Goal: Task Accomplishment & Management: Manage account settings

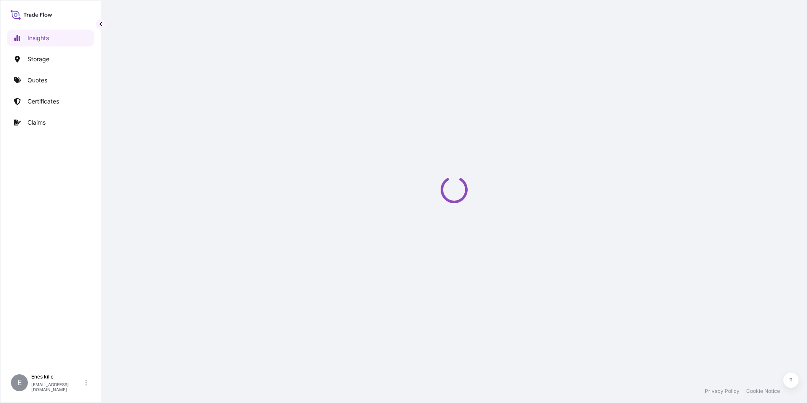
select select "2025"
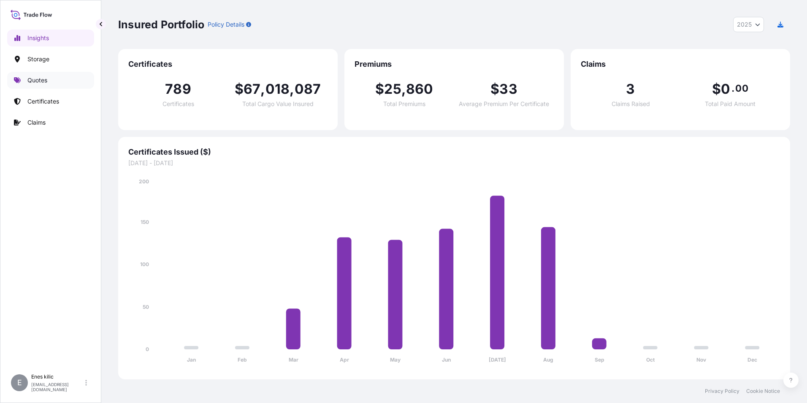
drag, startPoint x: 66, startPoint y: 71, endPoint x: 70, endPoint y: 74, distance: 4.6
click at [70, 74] on div "Insights Storage Quotes Certificates Claims" at bounding box center [50, 195] width 87 height 347
click at [70, 74] on link "Quotes" at bounding box center [50, 80] width 87 height 17
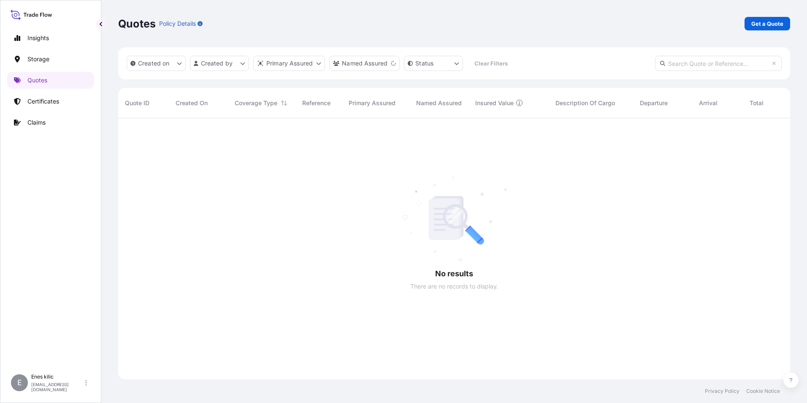
scroll to position [285, 665]
click at [756, 26] on p "Get a Quote" at bounding box center [767, 23] width 32 height 8
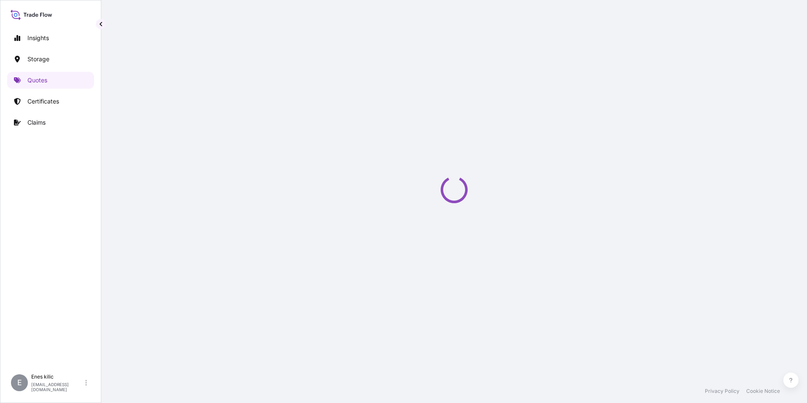
scroll to position [14, 0]
select select "Water"
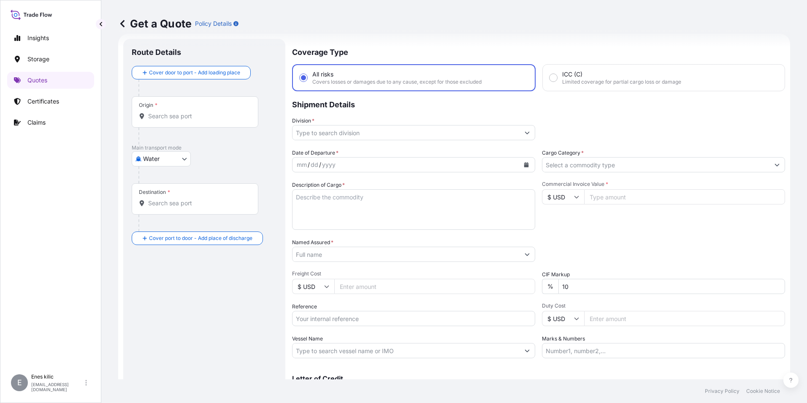
click at [215, 122] on div "Origin *" at bounding box center [195, 111] width 127 height 31
click at [215, 120] on input "Origin *" at bounding box center [198, 116] width 100 height 8
click at [196, 105] on div "Origin *" at bounding box center [195, 111] width 127 height 31
click at [196, 112] on input "Origin * Please select an origin" at bounding box center [198, 116] width 100 height 8
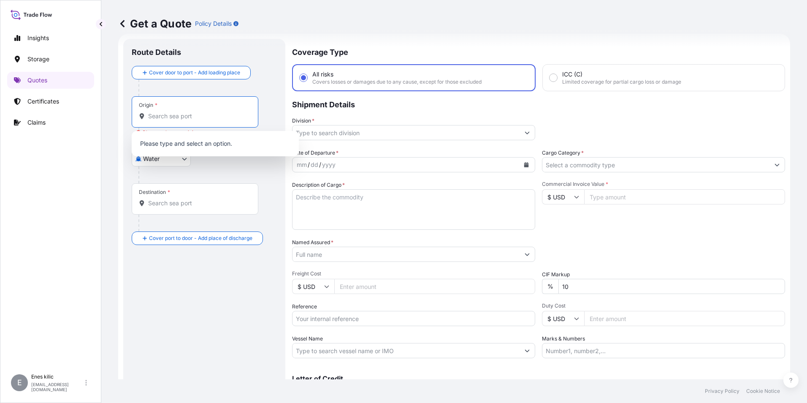
click at [178, 167] on div at bounding box center [207, 174] width 138 height 17
click at [157, 112] on input "Origin * Please select an origin" at bounding box center [198, 116] width 100 height 8
click at [172, 115] on input "Origin * Please select an origin" at bounding box center [198, 116] width 100 height 8
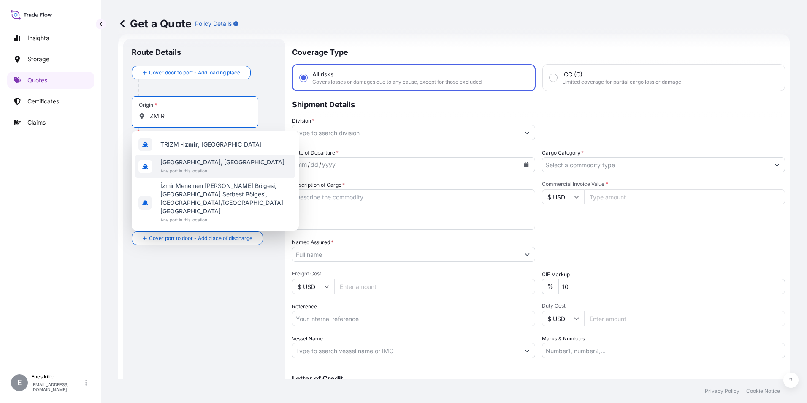
click at [205, 169] on span "Any port in this location" at bounding box center [222, 170] width 124 height 8
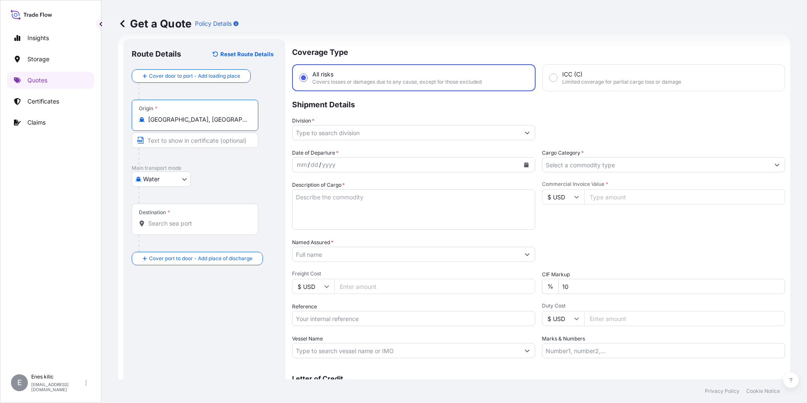
type input "[GEOGRAPHIC_DATA], [GEOGRAPHIC_DATA]"
click at [201, 214] on div "Destination *" at bounding box center [195, 218] width 127 height 31
click at [201, 219] on input "Destination *" at bounding box center [198, 223] width 100 height 8
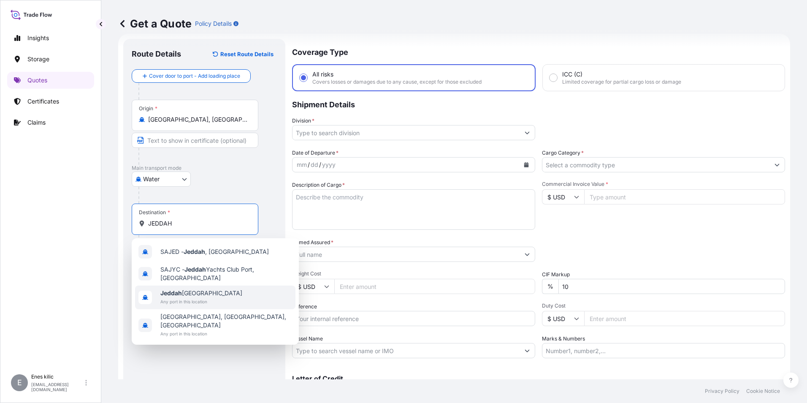
click at [220, 292] on div "[GEOGRAPHIC_DATA] [GEOGRAPHIC_DATA] Any port in this location" at bounding box center [215, 297] width 160 height 24
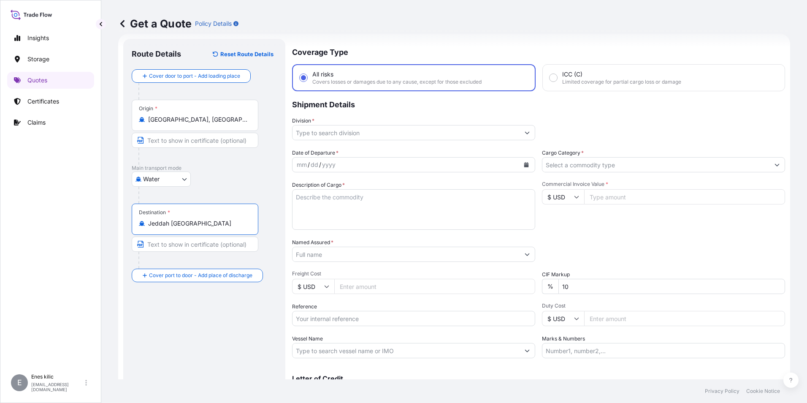
type input "Jeddah [GEOGRAPHIC_DATA]"
click at [330, 137] on input "Division *" at bounding box center [405, 132] width 227 height 15
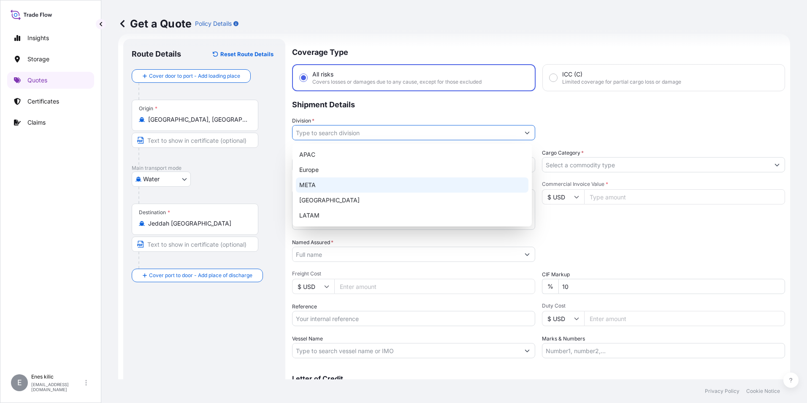
click at [343, 180] on div "META" at bounding box center [412, 184] width 232 height 15
type input "META"
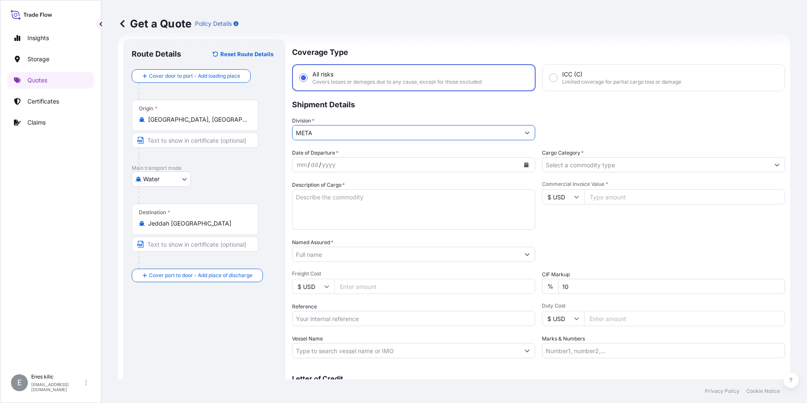
click at [615, 164] on input "Cargo Category *" at bounding box center [655, 164] width 227 height 15
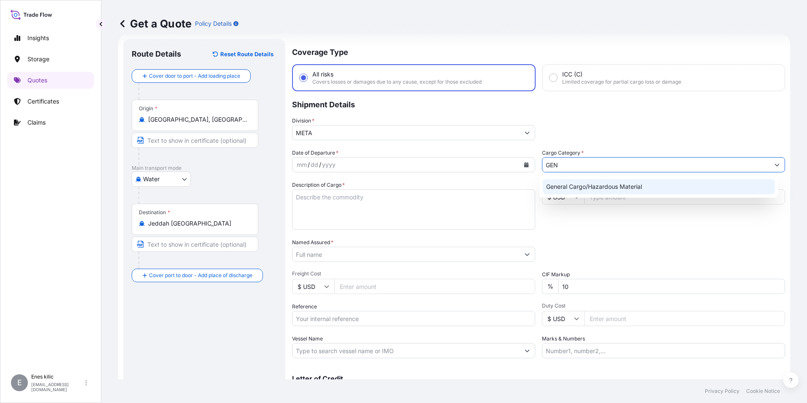
click at [601, 187] on div "General Cargo/Hazardous Material" at bounding box center [659, 186] width 232 height 15
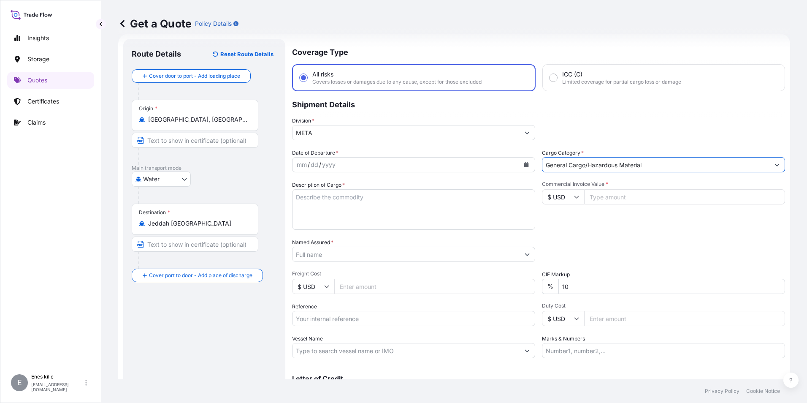
type input "General Cargo/Hazardous Material"
click at [402, 157] on div "Date of Departure * mm / dd / yyyy" at bounding box center [413, 161] width 243 height 24
click at [524, 165] on icon "Calendar" at bounding box center [526, 164] width 5 height 5
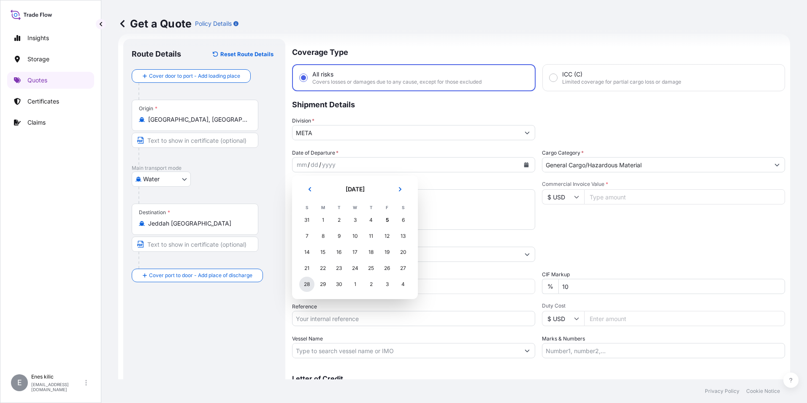
click at [308, 282] on div "28" at bounding box center [306, 283] width 15 height 15
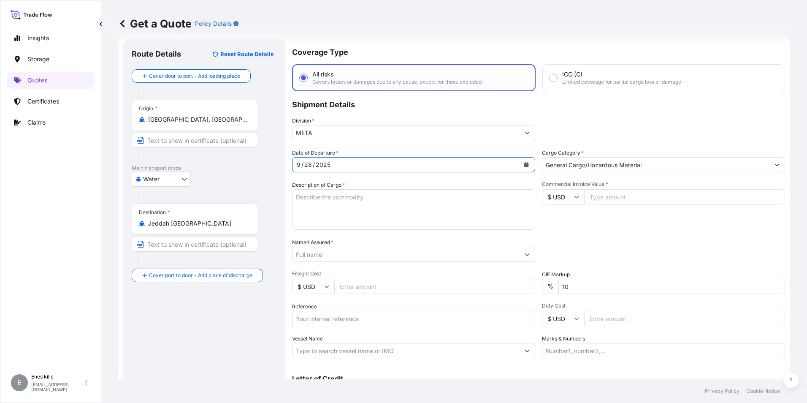
click at [527, 167] on button "Calendar" at bounding box center [526, 165] width 14 height 14
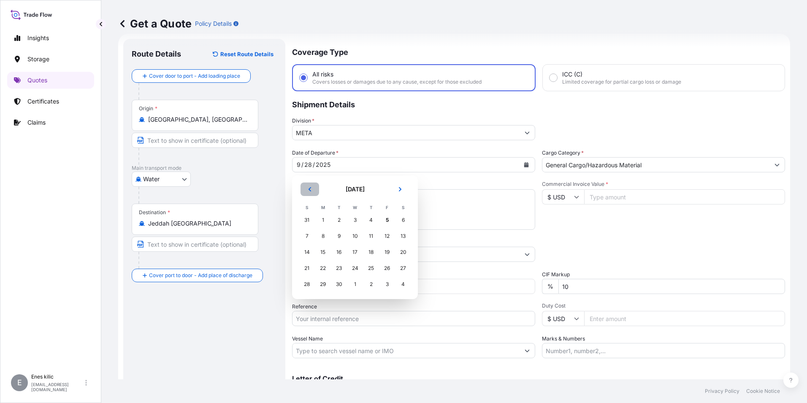
click at [313, 190] on button "Previous" at bounding box center [309, 189] width 19 height 14
click at [373, 283] on div "28" at bounding box center [370, 283] width 15 height 15
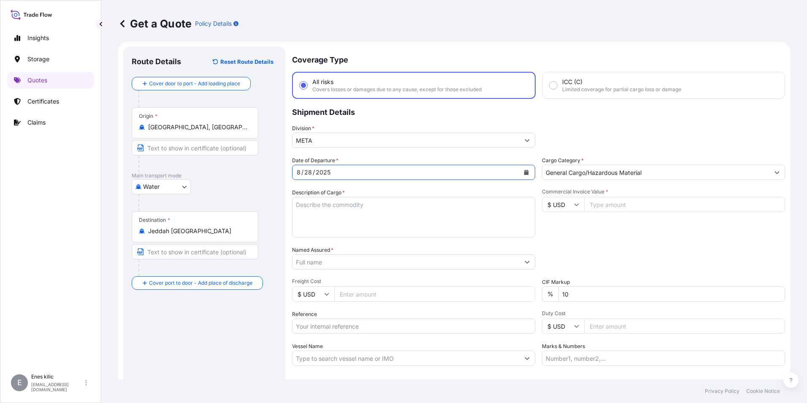
scroll to position [0, 0]
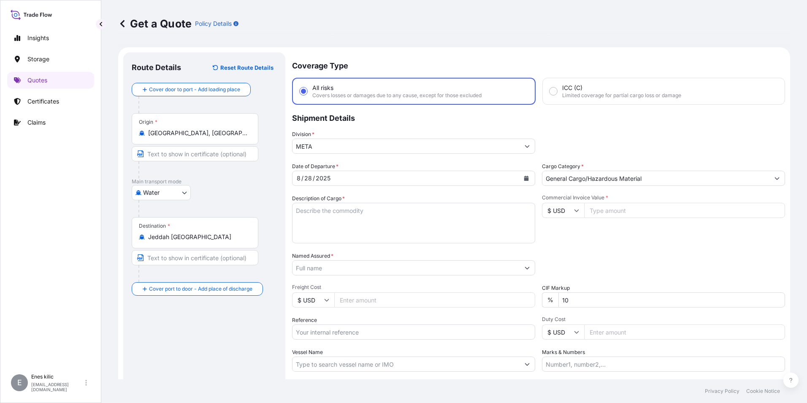
click at [358, 243] on div "Date of Departure * [DATE] Cargo Category * General Cargo/Hazardous Material De…" at bounding box center [538, 266] width 493 height 209
click at [357, 236] on textarea "Description of Cargo *" at bounding box center [413, 223] width 243 height 41
click at [328, 209] on textarea "Description of Cargo *" at bounding box center [413, 223] width 243 height 41
paste textarea "25 Pcs ULV1200 COLD FOGGER MACHINE hs code 8424.82.90.00.00"
click at [327, 222] on textarea "25 Pcs ULV1200 COLD FOGGER MACHINE hs code 8424.82.90.00.00" at bounding box center [413, 223] width 243 height 41
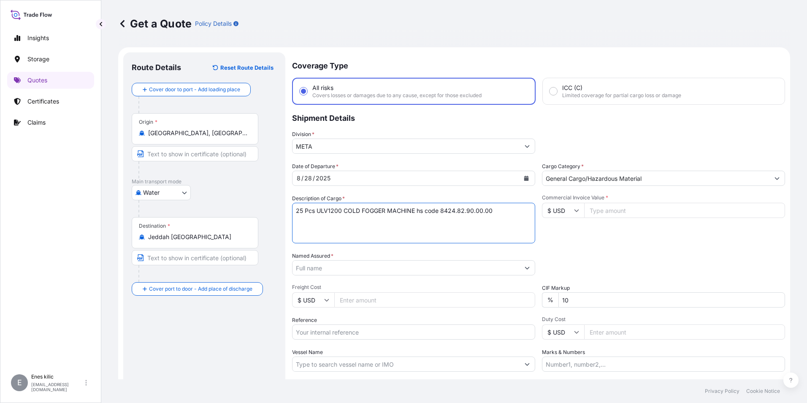
paste textarea "TOPLAM KAP 25 Weight 6,600.00 kg"
click at [351, 230] on textarea "25 Pcs ULV1200 COLD FOGGER MACHINE hs code 8424.82.90.00.00 TOPLAM KAP 25 Weigh…" at bounding box center [413, 223] width 243 height 41
paste textarea "AKKALI25022073"
click at [389, 239] on textarea "25 Pcs ULV1200 COLD FOGGER MACHINE hs code 8424.82.90.00.00 TOPLAM KAP 25 Weigh…" at bounding box center [413, 223] width 243 height 41
paste textarea "CAAU8846587"
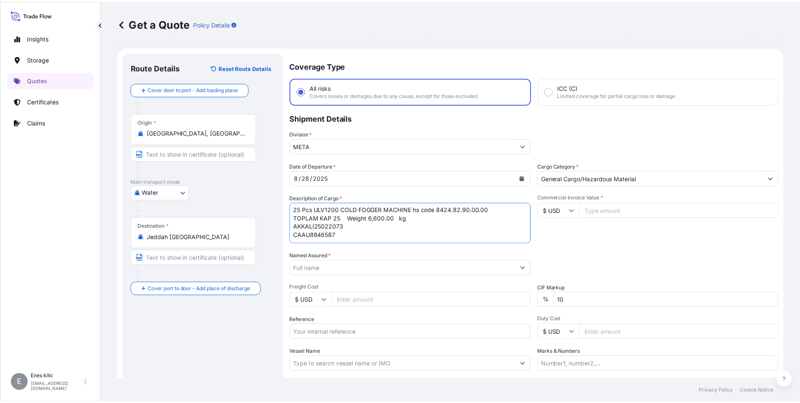
scroll to position [14, 0]
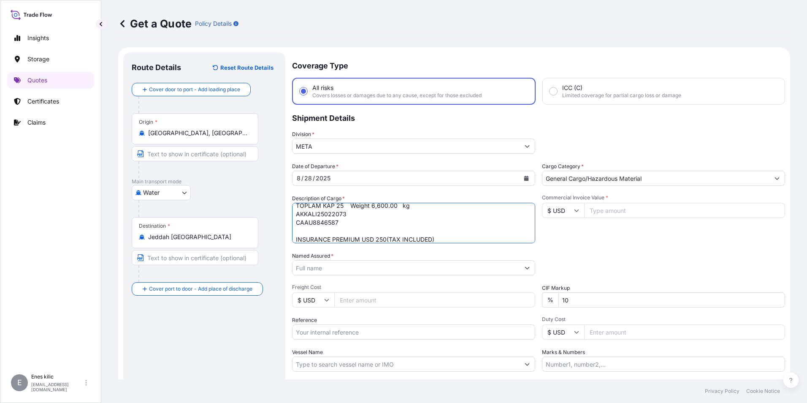
type textarea "25 Pcs ULV1200 COLD FOGGER MACHINE hs code 8424.82.90.00.00 TOPLAM KAP 25 Weigh…"
click at [640, 208] on input "Commercial Invoice Value *" at bounding box center [684, 210] width 201 height 15
type input "197500"
click at [636, 265] on div "Packing Category Type to search a container mode Please select a primary mode o…" at bounding box center [663, 263] width 243 height 24
click at [354, 275] on div at bounding box center [413, 267] width 243 height 15
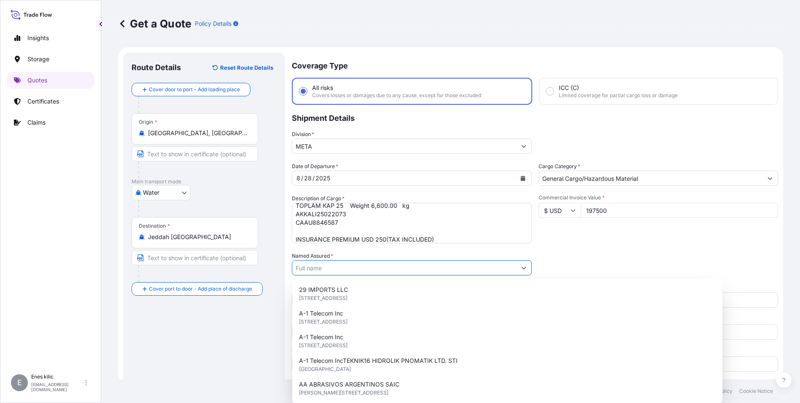
click at [351, 271] on input "Named Assured *" at bounding box center [404, 267] width 224 height 15
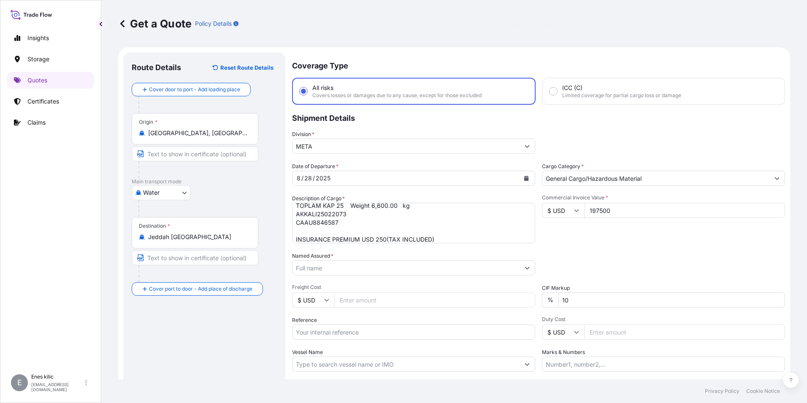
click at [350, 269] on input "Named Assured *" at bounding box center [405, 267] width 227 height 15
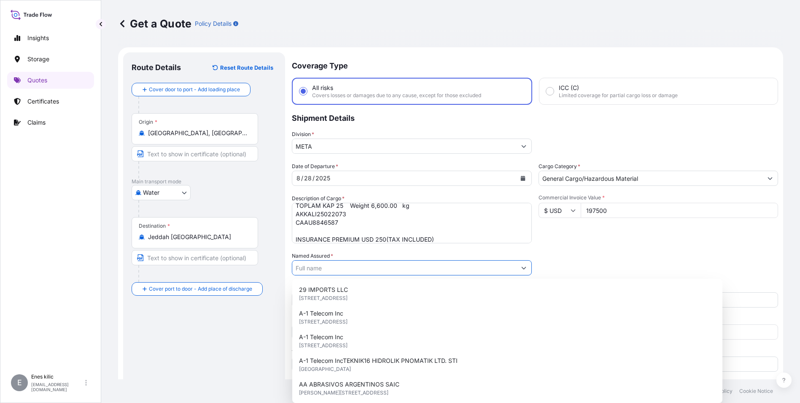
paste input "GLOBAL SISLEME CEVRE SAGLIGI ILACLAMA MAKINALARI IMALAT IHRACAT ITHALAT SAN. VE…"
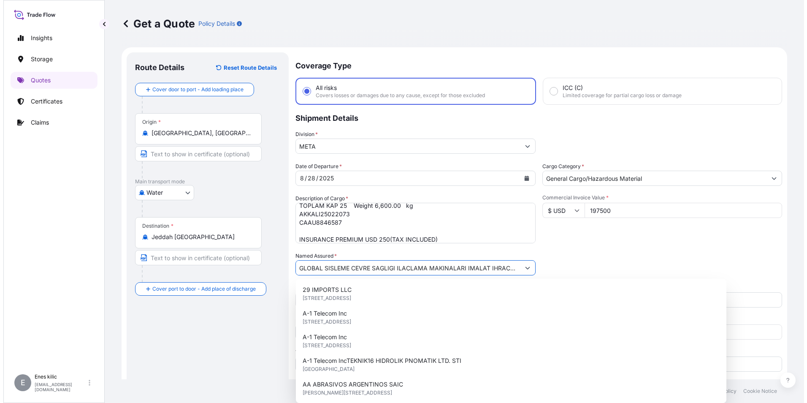
scroll to position [0, 89]
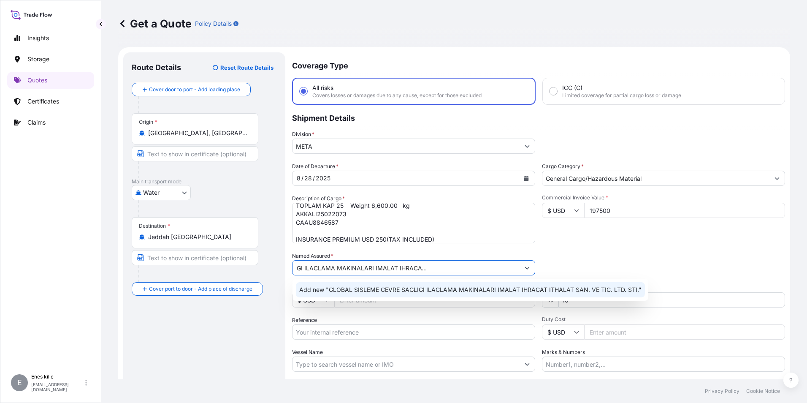
click at [365, 291] on span "Add new "GLOBAL SISLEME CEVRE SAGLIGI ILACLAMA MAKINALARI IMALAT IHRACAT ITHALA…" at bounding box center [470, 289] width 342 height 8
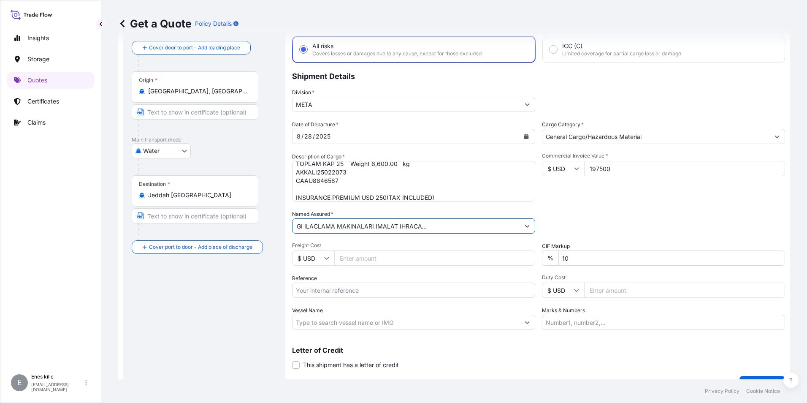
scroll to position [42, 0]
type input "GLOBAL SISLEME CEVRE SAGLIGI ILACLAMA MAKINALARI IMALAT IHRACAT ITHALAT SAN. VE…"
click at [353, 285] on input "Reference" at bounding box center [413, 289] width 243 height 15
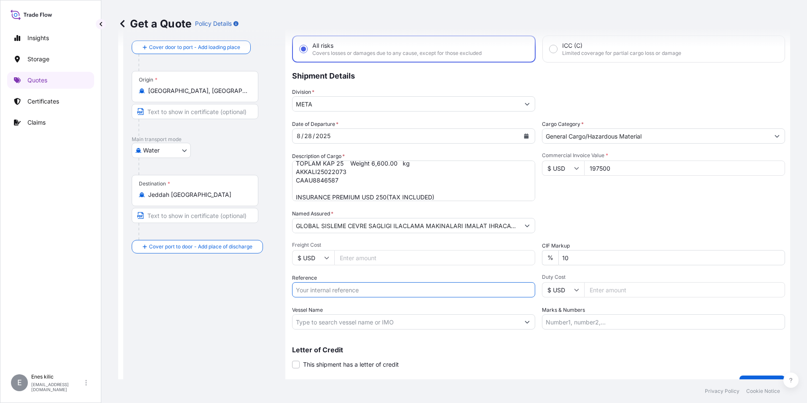
click at [311, 270] on div "Date of Departure * [DATE] Cargo Category * General Cargo/Hazardous Material De…" at bounding box center [538, 224] width 493 height 209
click at [314, 317] on input "Vessel Name" at bounding box center [405, 321] width 227 height 15
click at [384, 322] on input "Vessel Name" at bounding box center [405, 321] width 227 height 15
click at [370, 321] on input "Vessel Name" at bounding box center [405, 321] width 227 height 15
paste input "TOR"
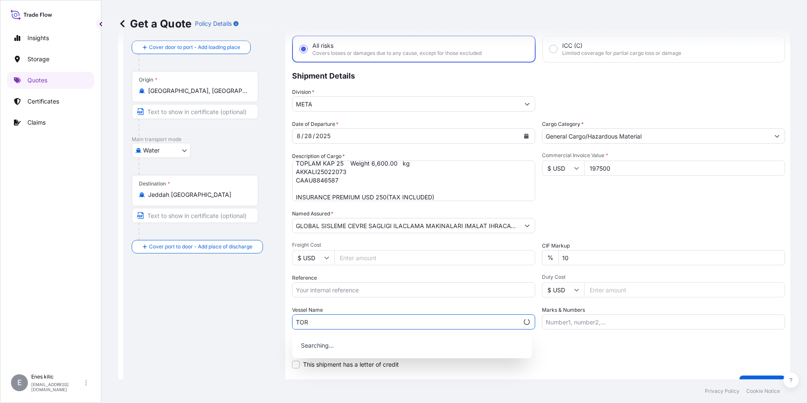
type input "TOR"
click at [570, 326] on input "Marks & Numbers" at bounding box center [663, 321] width 243 height 15
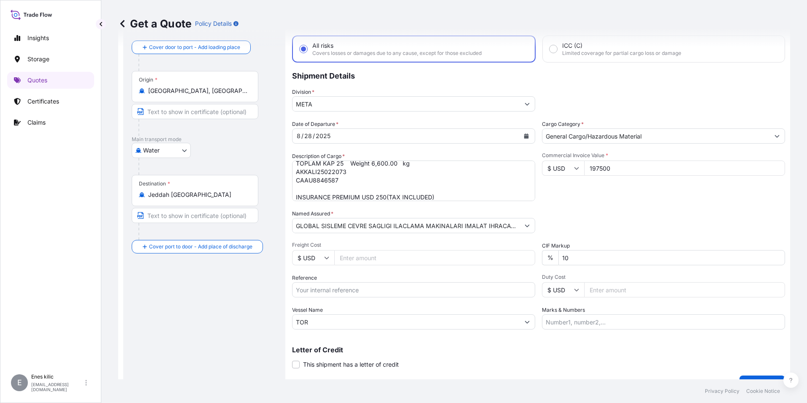
click at [598, 321] on input "Marks & Numbers" at bounding box center [663, 321] width 243 height 15
paste input "TOR0425E"
type input "TOR0425E"
click at [581, 346] on p "Letter of Credit" at bounding box center [538, 349] width 493 height 7
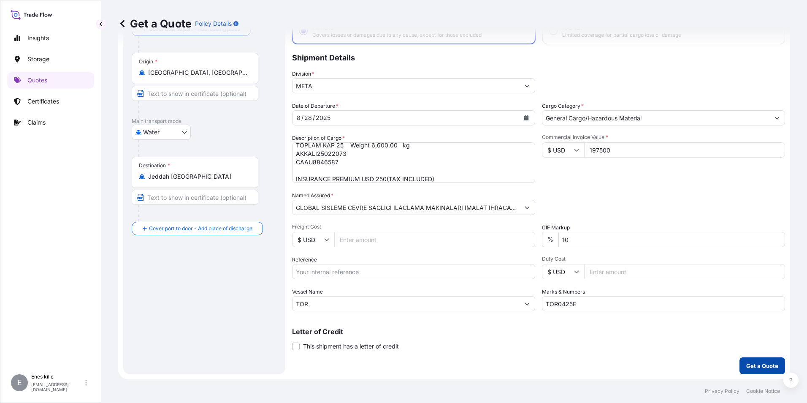
click at [761, 362] on p "Get a Quote" at bounding box center [762, 365] width 32 height 8
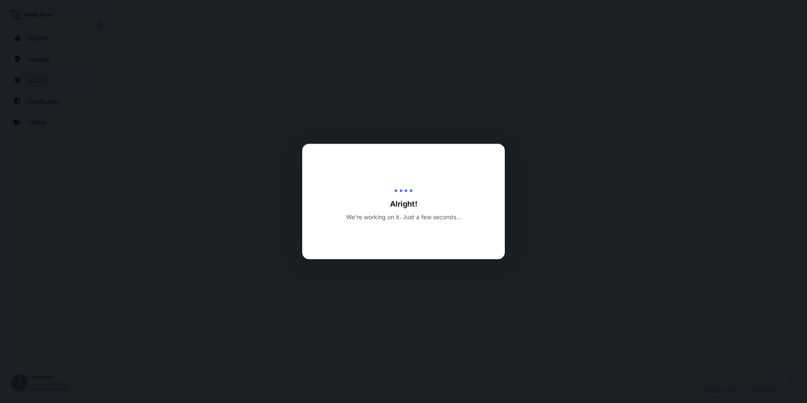
select select "Water"
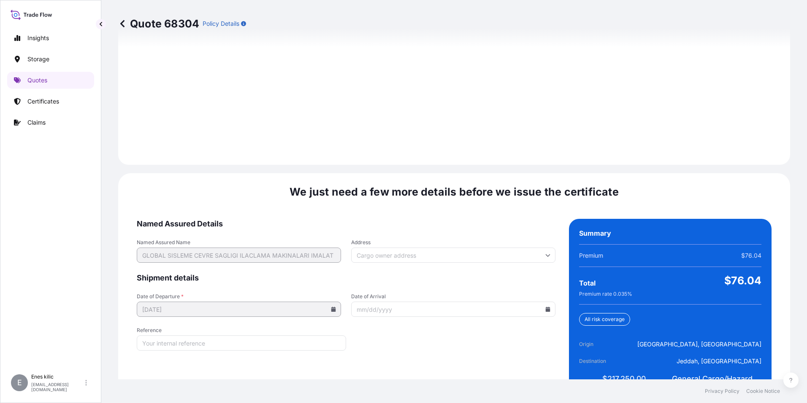
scroll to position [1188, 0]
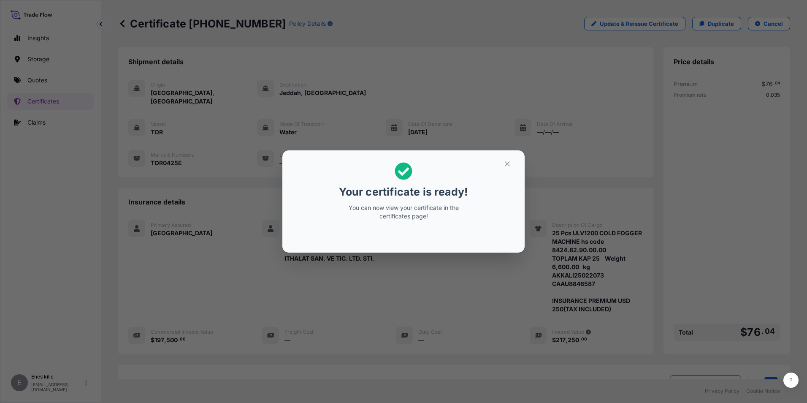
click at [513, 170] on section "Your certificate is ready! You can now view your certificate in the certificate…" at bounding box center [403, 201] width 242 height 102
click at [511, 165] on button "button" at bounding box center [507, 164] width 21 height 14
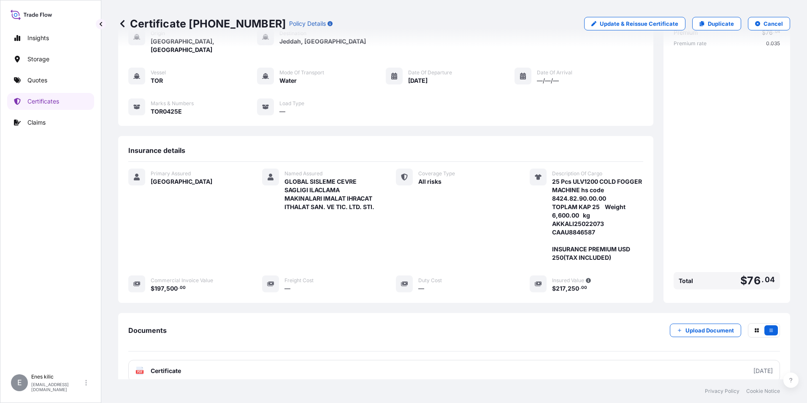
scroll to position [108, 0]
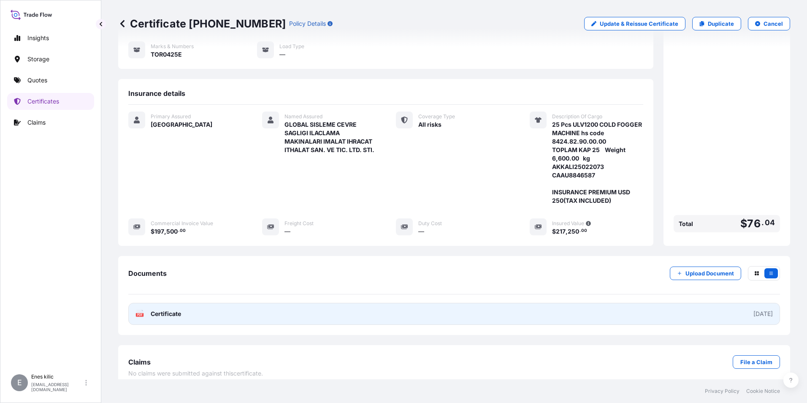
click at [186, 303] on link "PDF Certificate [DATE]" at bounding box center [453, 314] width 651 height 22
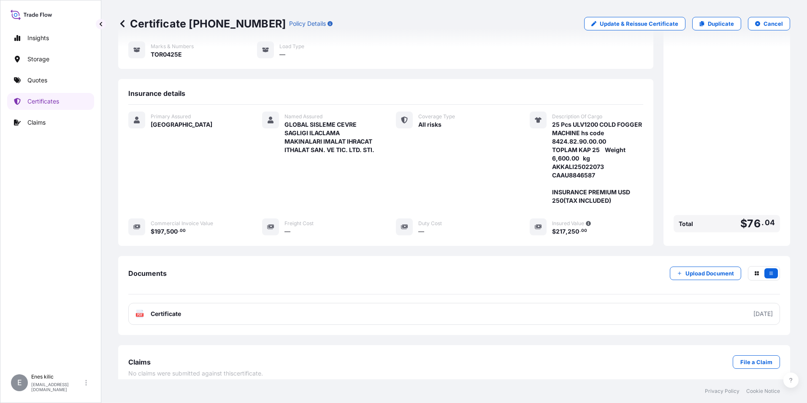
click at [31, 14] on icon at bounding box center [32, 14] width 42 height 12
click at [57, 79] on link "Quotes" at bounding box center [50, 80] width 87 height 17
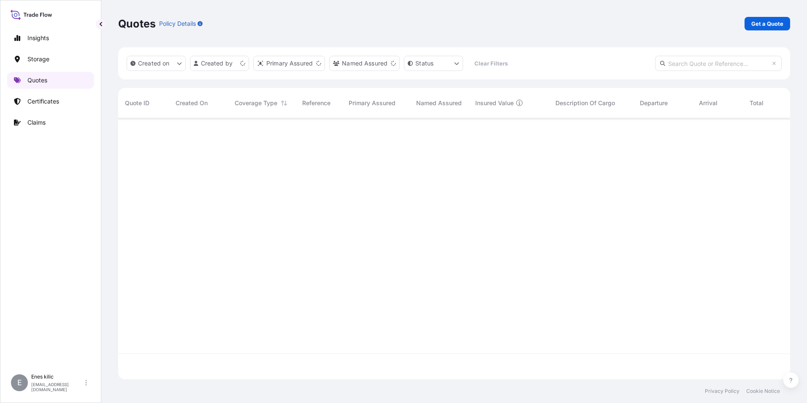
scroll to position [259, 665]
click at [767, 24] on p "Get a Quote" at bounding box center [767, 23] width 32 height 8
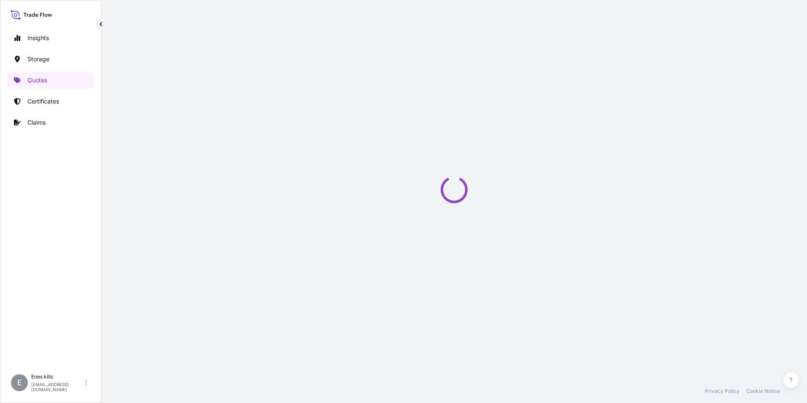
click at [53, 92] on div "Insights Storage Quotes Certificates Claims" at bounding box center [50, 195] width 87 height 347
click at [54, 106] on link "Certificates" at bounding box center [50, 101] width 87 height 17
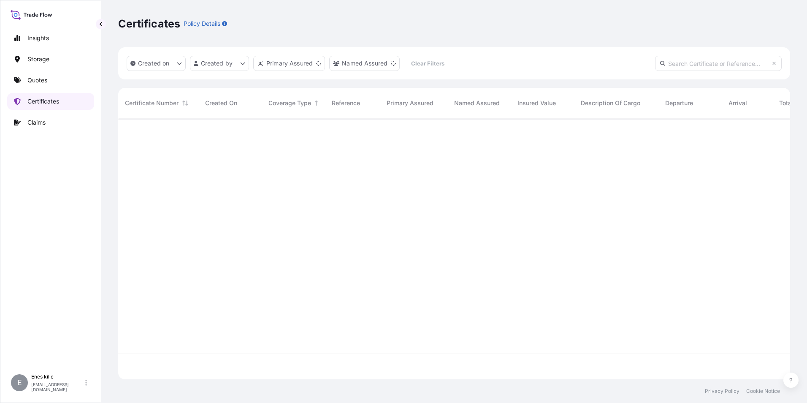
scroll to position [259, 665]
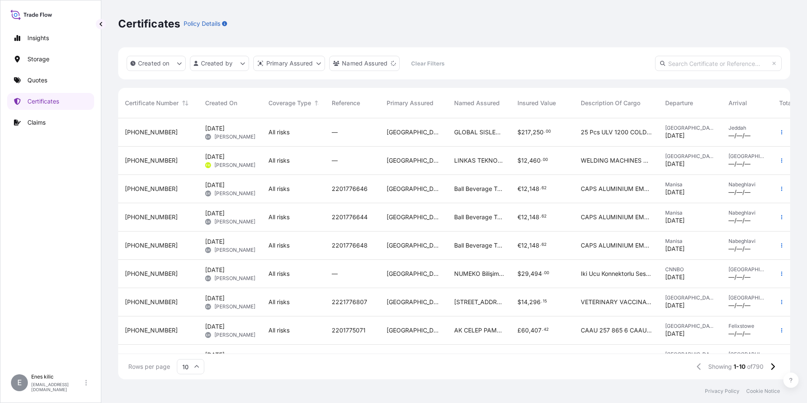
click at [704, 66] on input "text" at bounding box center [718, 63] width 127 height 15
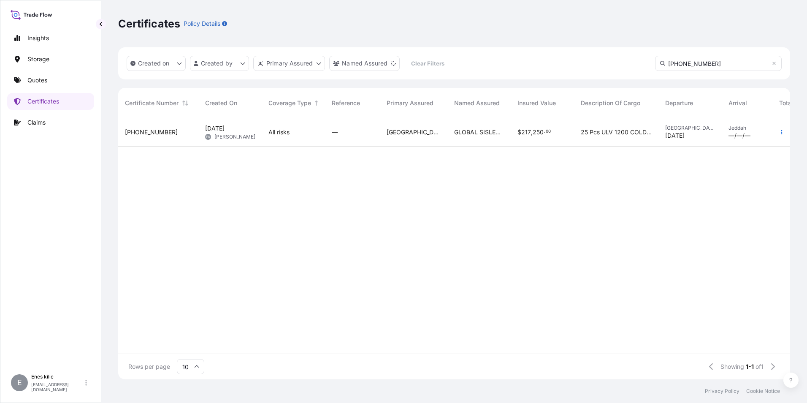
type input "[PHONE_NUMBER]"
click at [161, 130] on div "[PHONE_NUMBER]" at bounding box center [158, 132] width 67 height 8
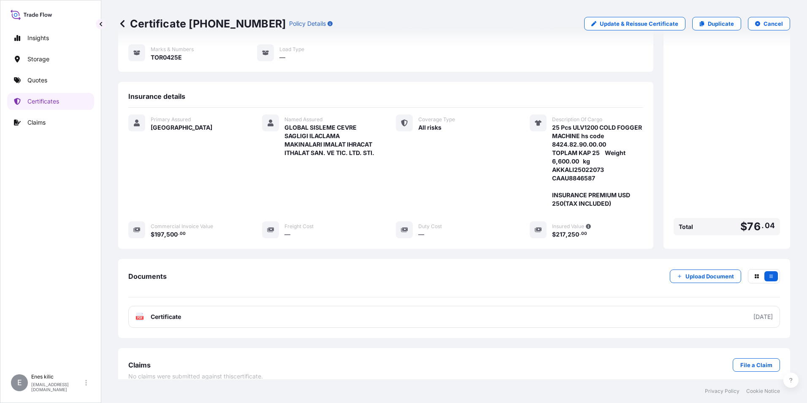
scroll to position [108, 0]
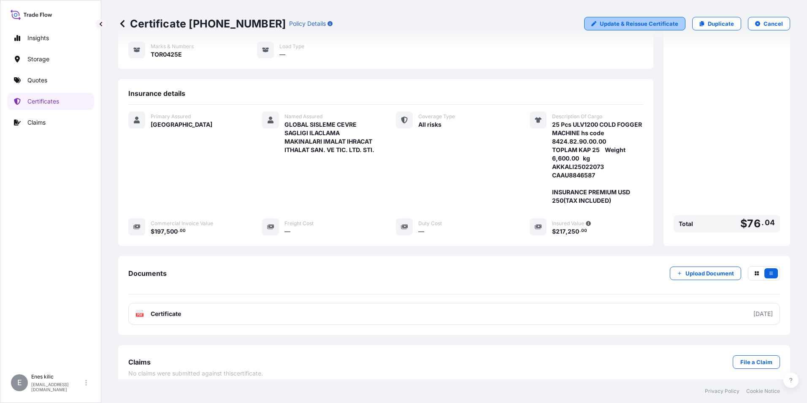
click at [653, 27] on p "Update & Reissue Certificate" at bounding box center [639, 23] width 78 height 8
select select "Water"
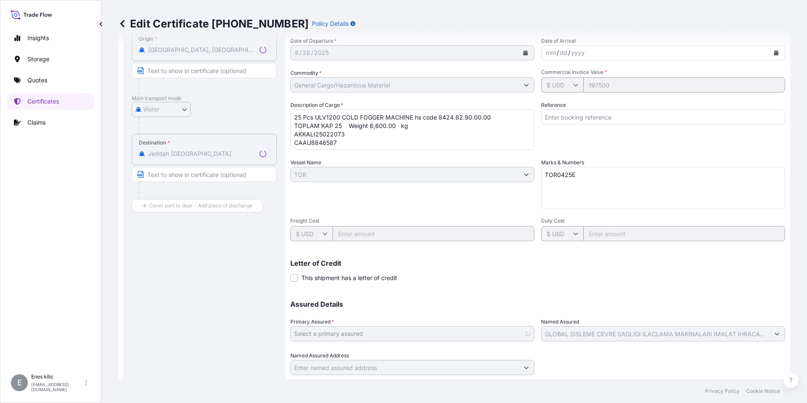
select select "31600"
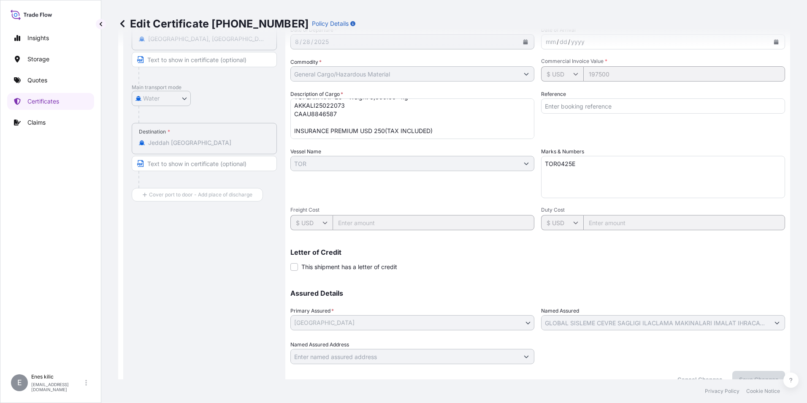
scroll to position [133, 0]
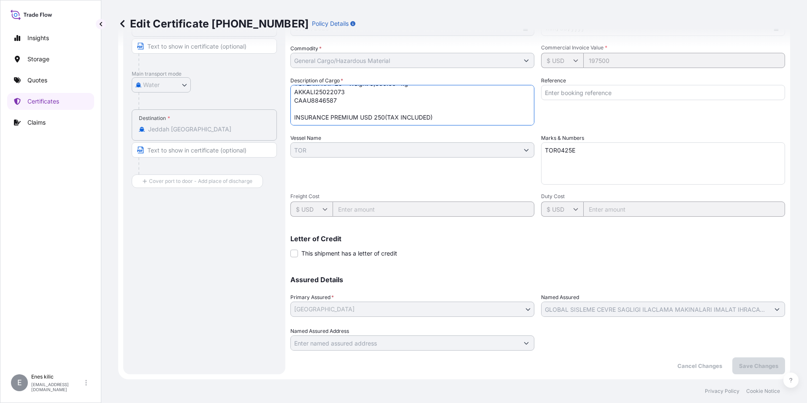
click at [378, 117] on textarea "25 Pcs ULV1200 COLD FOGGER MACHINE hs code 8424.82.90.00.00 TOPLAM KAP 25 Weigh…" at bounding box center [412, 105] width 244 height 41
type textarea "25 Pcs ULV1200 COLD FOGGER MACHINE hs code 8424.82.90.00.00 TOPLAM KAP 25 Weigh…"
click at [578, 101] on div "Reference" at bounding box center [663, 100] width 244 height 49
click at [745, 358] on button "Save Changes" at bounding box center [758, 365] width 53 height 17
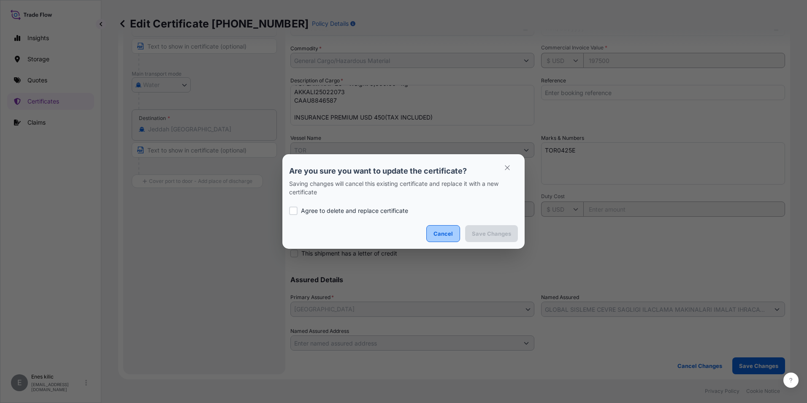
click at [390, 211] on p "Agree to delete and replace certificate" at bounding box center [354, 210] width 107 height 8
checkbox input "true"
click at [513, 240] on button "Save Changes" at bounding box center [491, 233] width 53 height 17
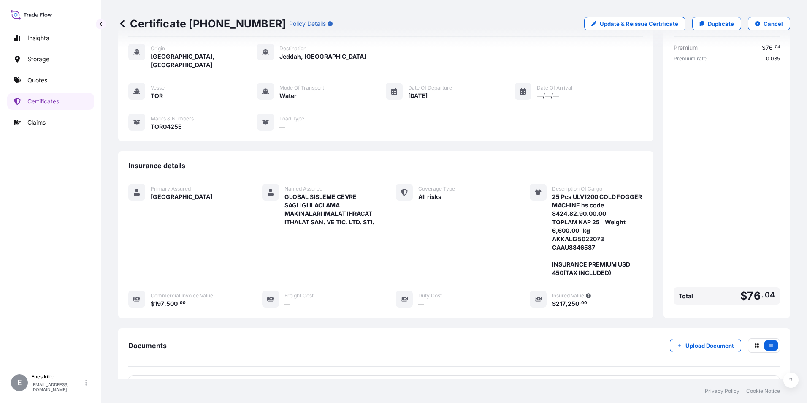
scroll to position [108, 0]
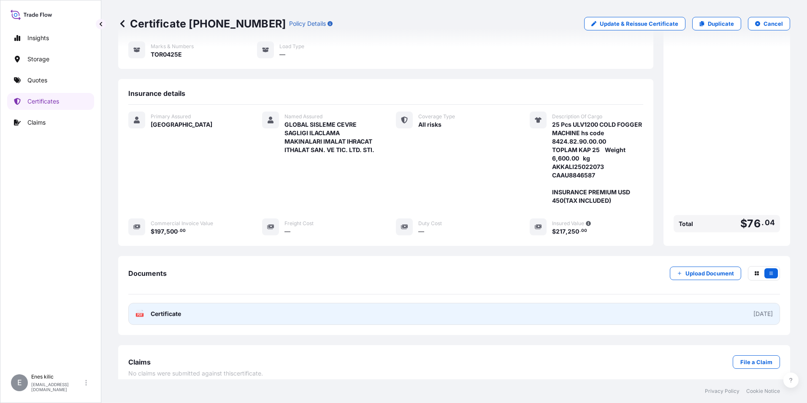
click at [175, 309] on span "Certificate" at bounding box center [166, 313] width 30 height 8
